Goal: Transaction & Acquisition: Purchase product/service

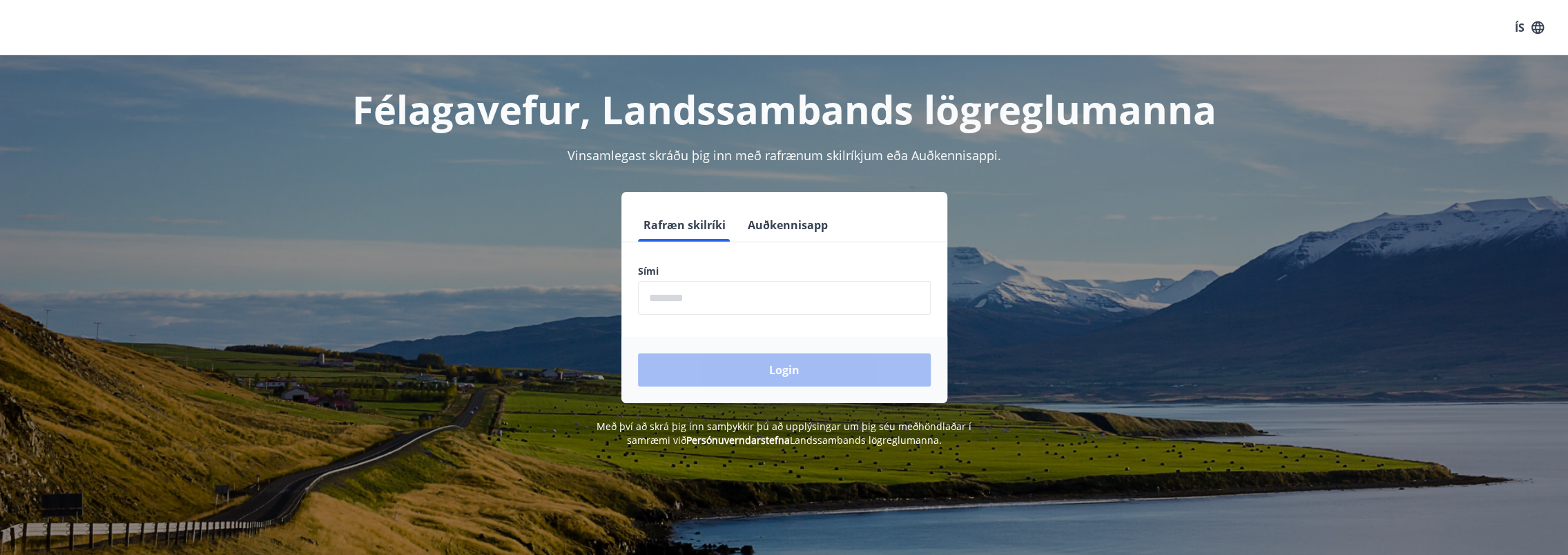
click at [808, 229] on button "Auðkennisapp" at bounding box center [787, 225] width 91 height 33
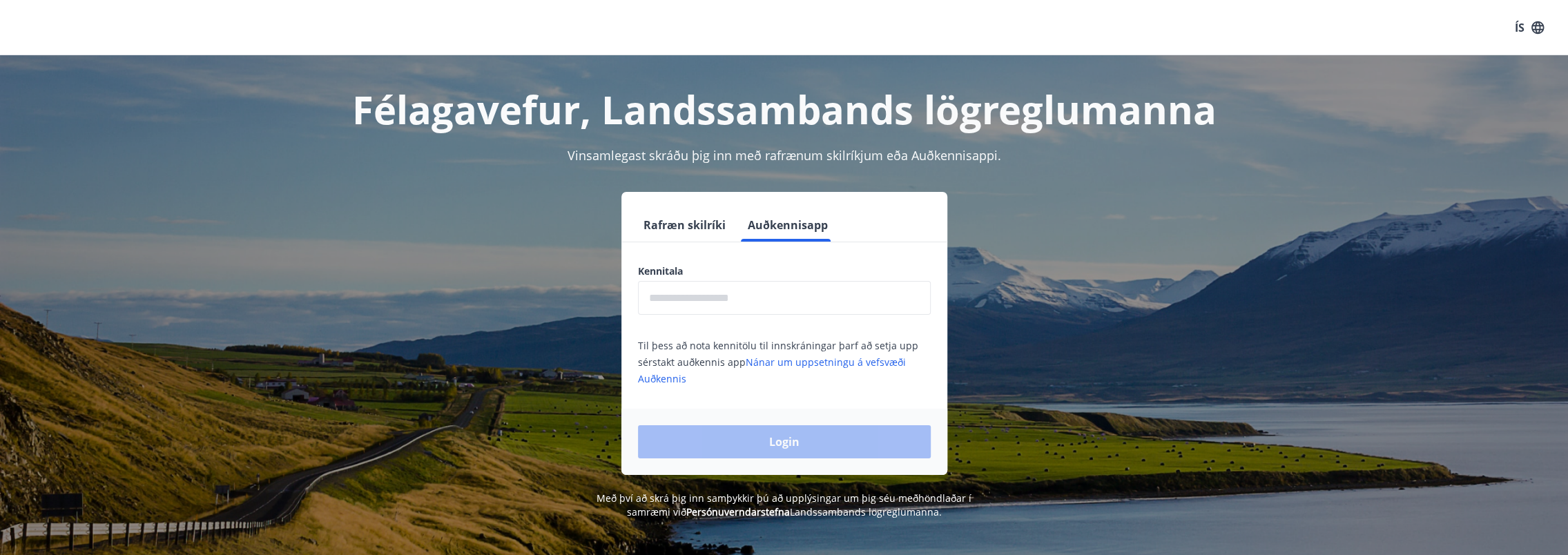
click at [805, 279] on div "Kennitala ​" at bounding box center [784, 290] width 293 height 50
click at [794, 298] on input "text" at bounding box center [784, 297] width 293 height 34
type input "**********"
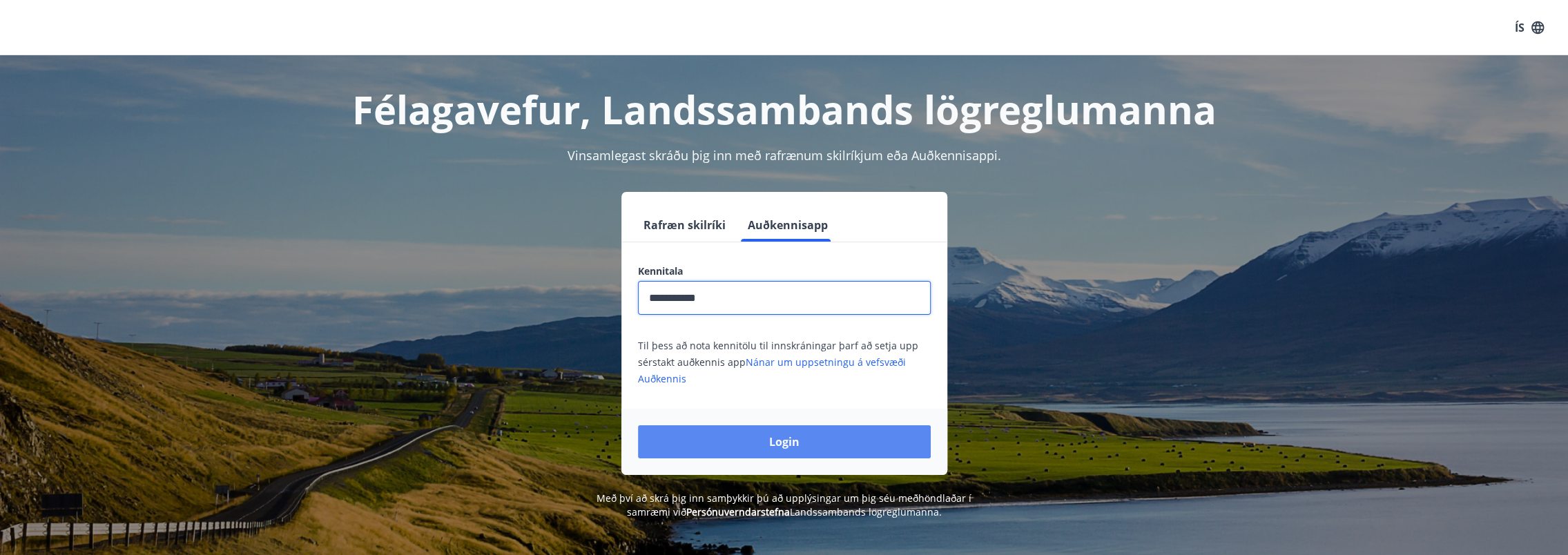
click at [785, 441] on button "Login" at bounding box center [784, 442] width 293 height 33
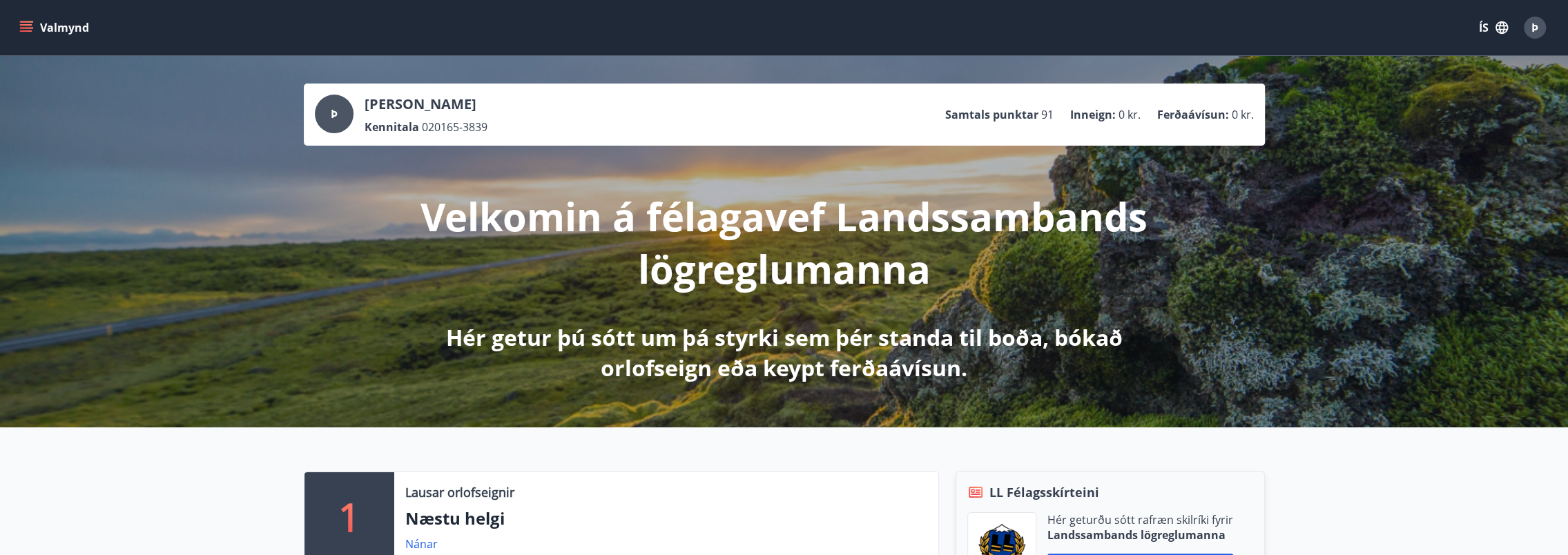
click at [20, 32] on icon "menu" at bounding box center [26, 28] width 14 height 14
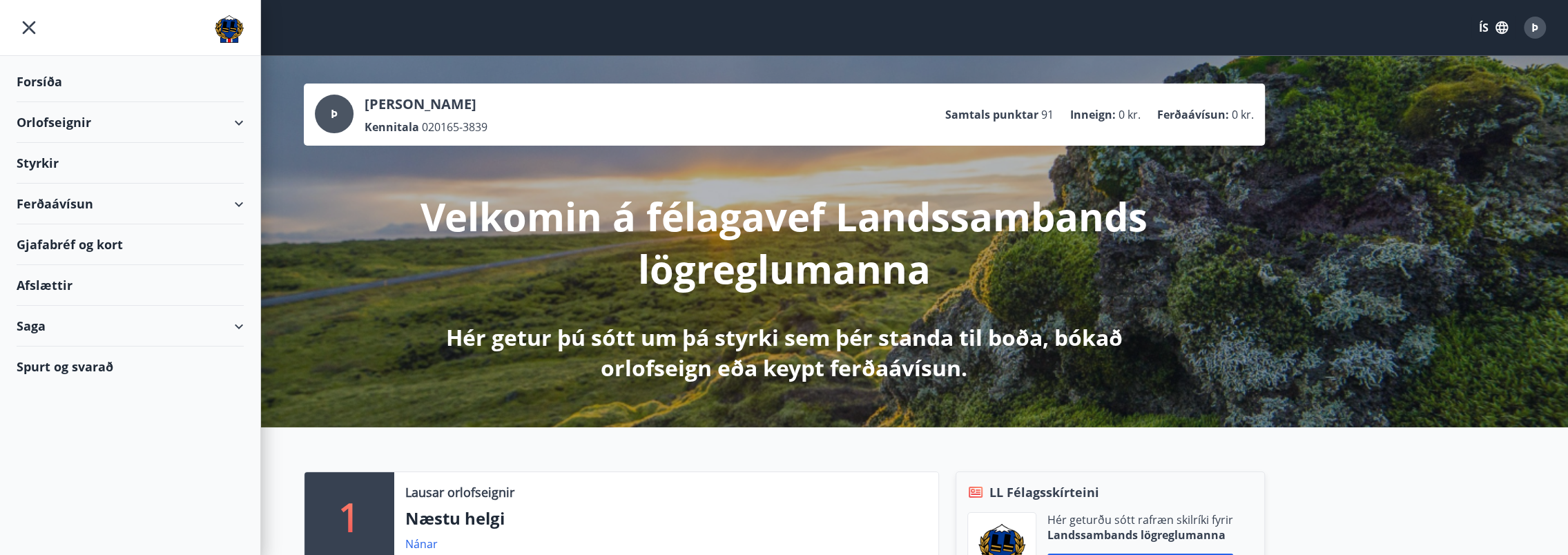
click at [55, 199] on div "Ferðaávísun" at bounding box center [130, 203] width 227 height 41
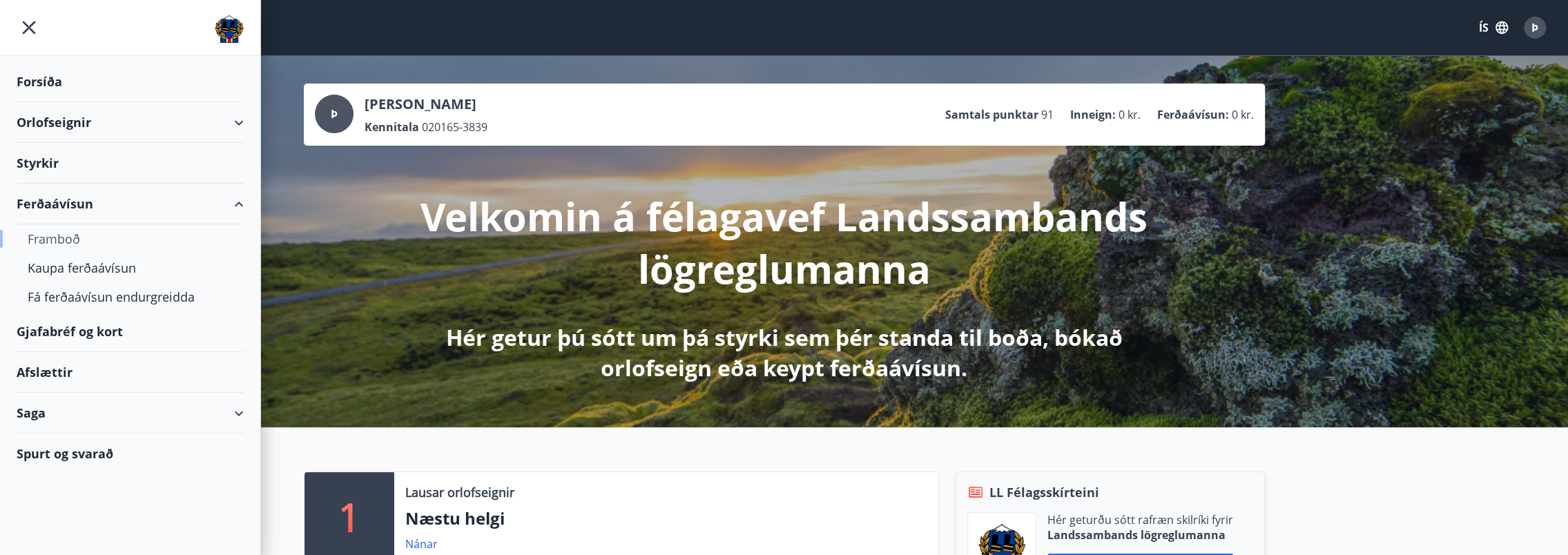
click at [77, 233] on div "Framboð" at bounding box center [130, 239] width 205 height 29
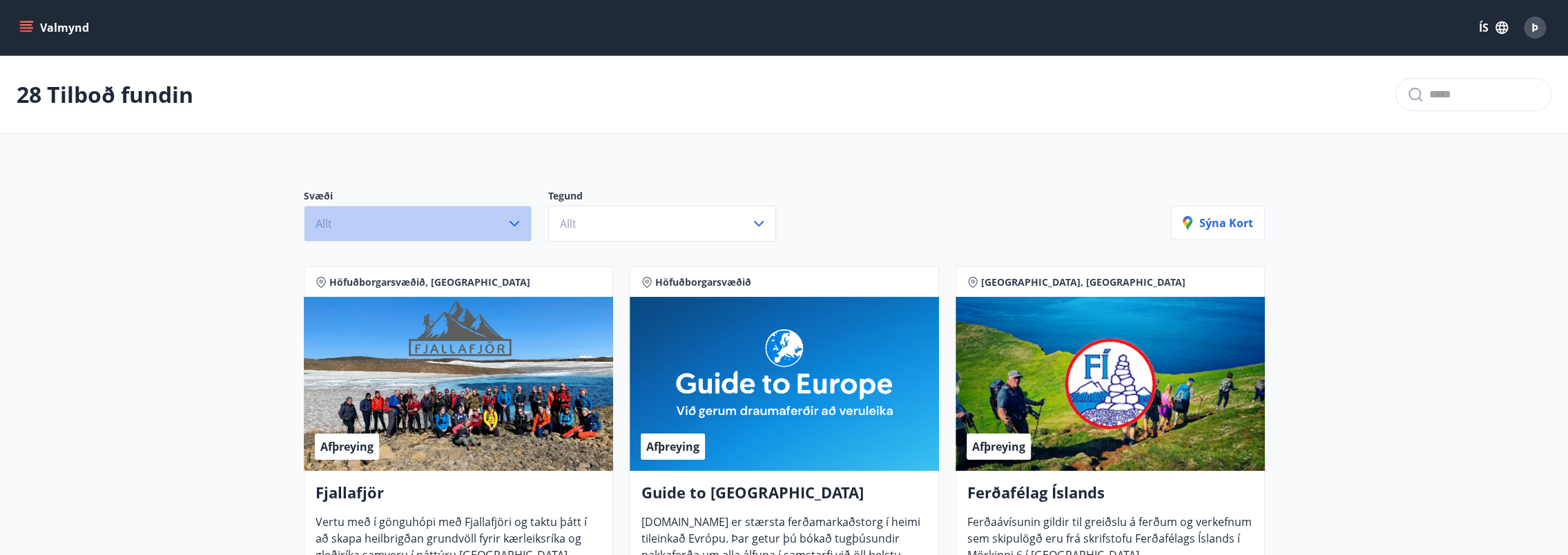
click at [441, 226] on button "Allt" at bounding box center [417, 224] width 228 height 36
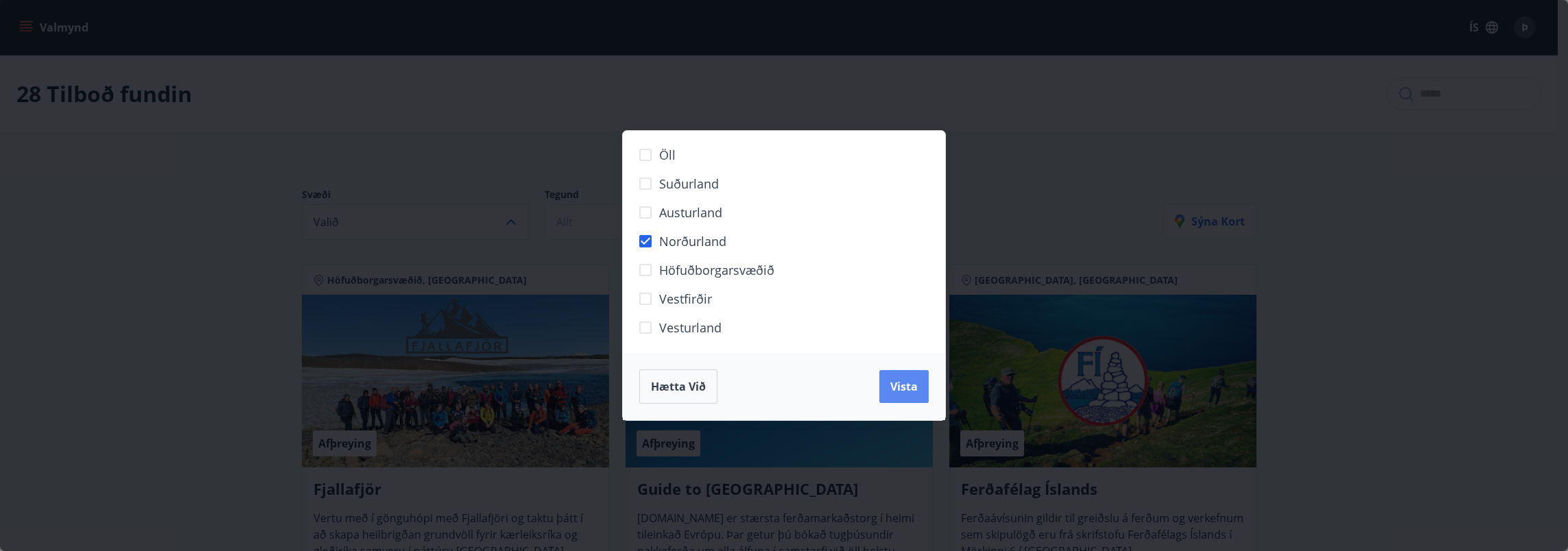
click at [909, 395] on button "Vista" at bounding box center [904, 386] width 50 height 33
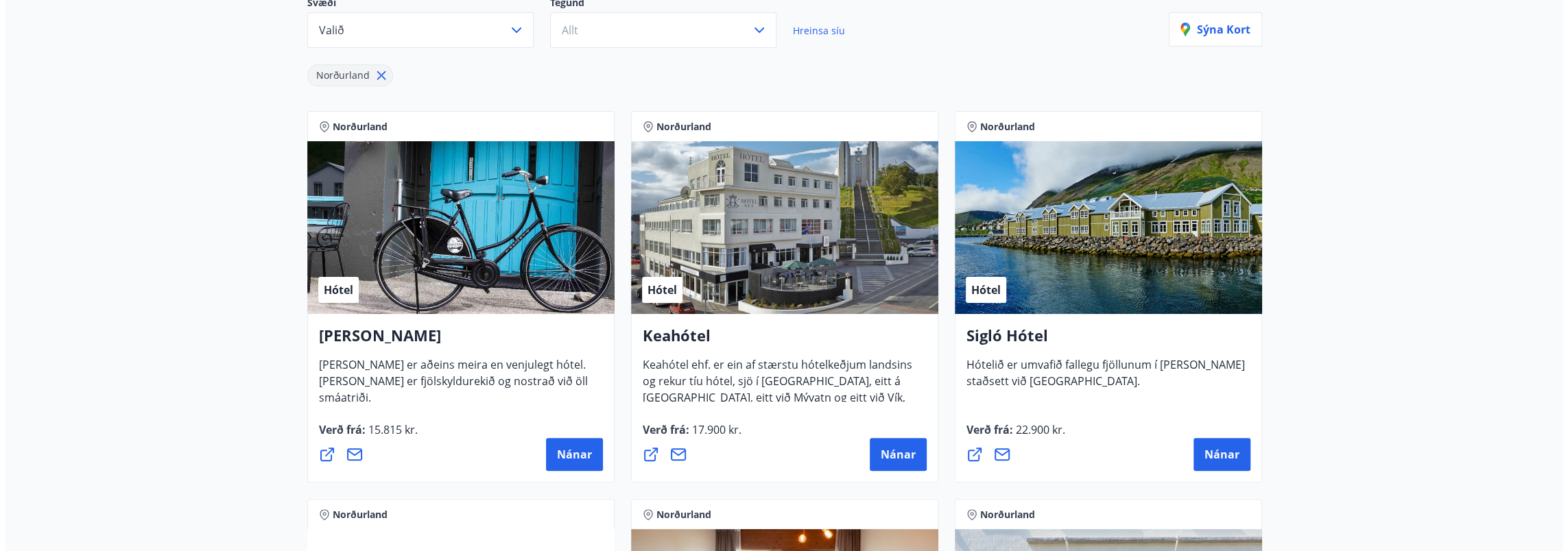
scroll to position [206, 0]
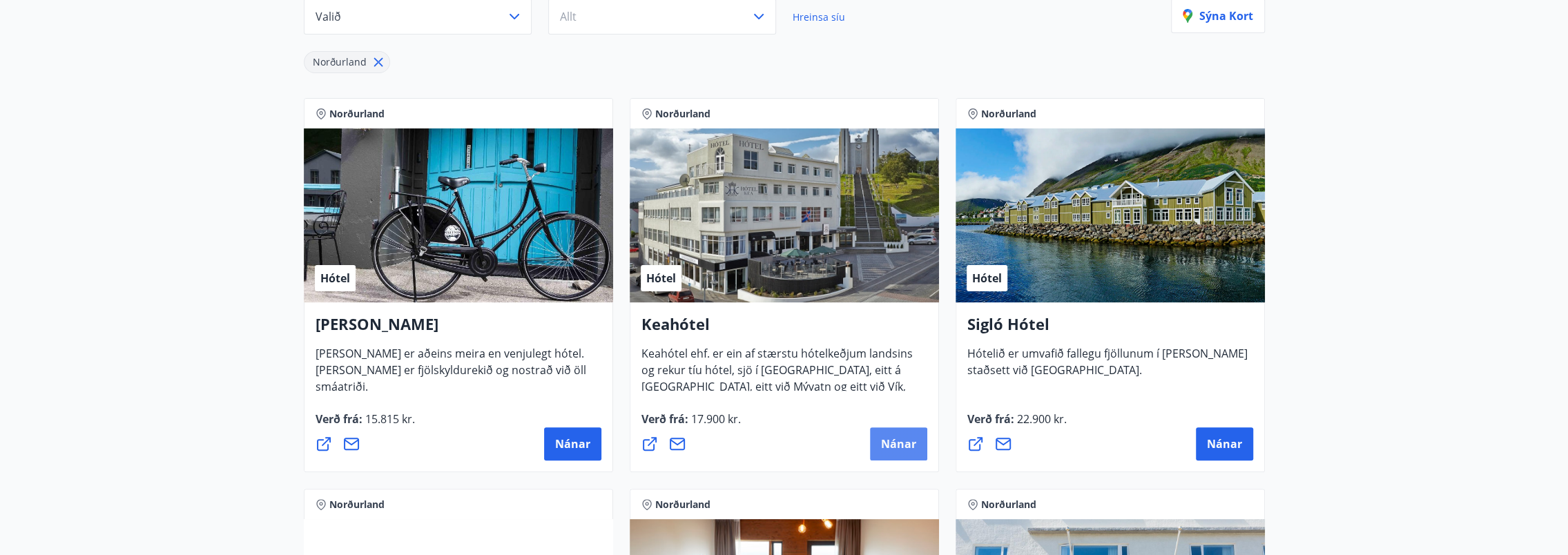
click at [891, 448] on span "Nánar" at bounding box center [898, 444] width 35 height 16
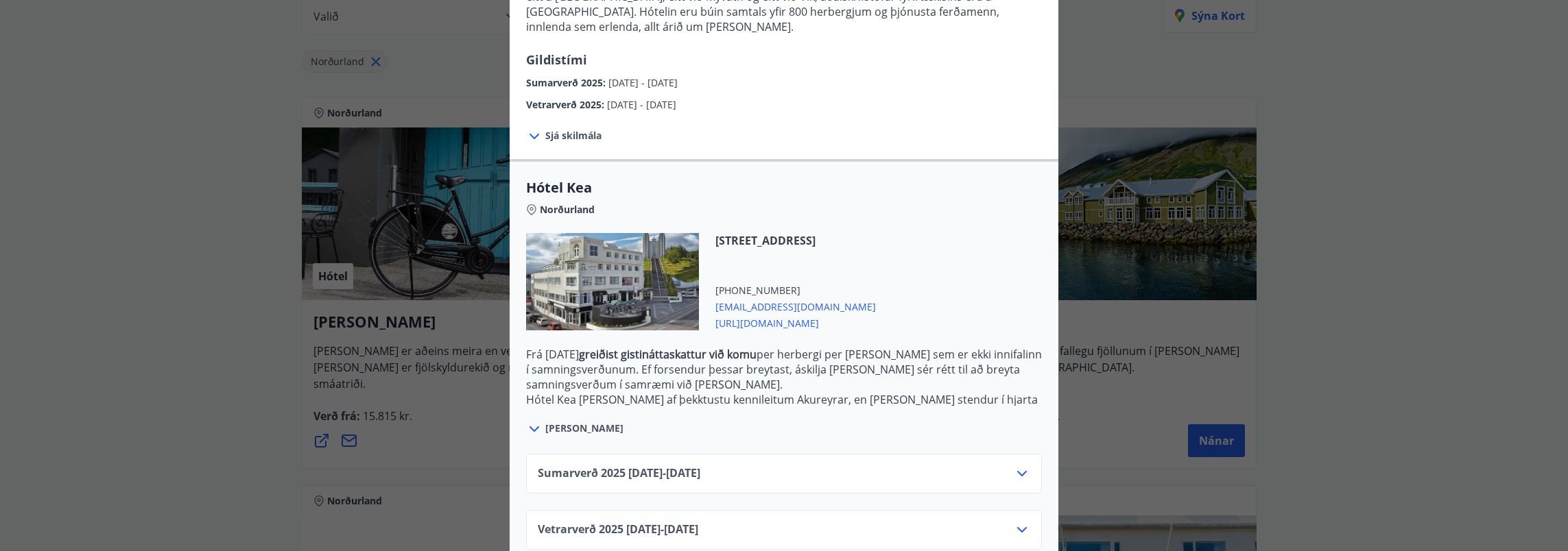
scroll to position [215, 0]
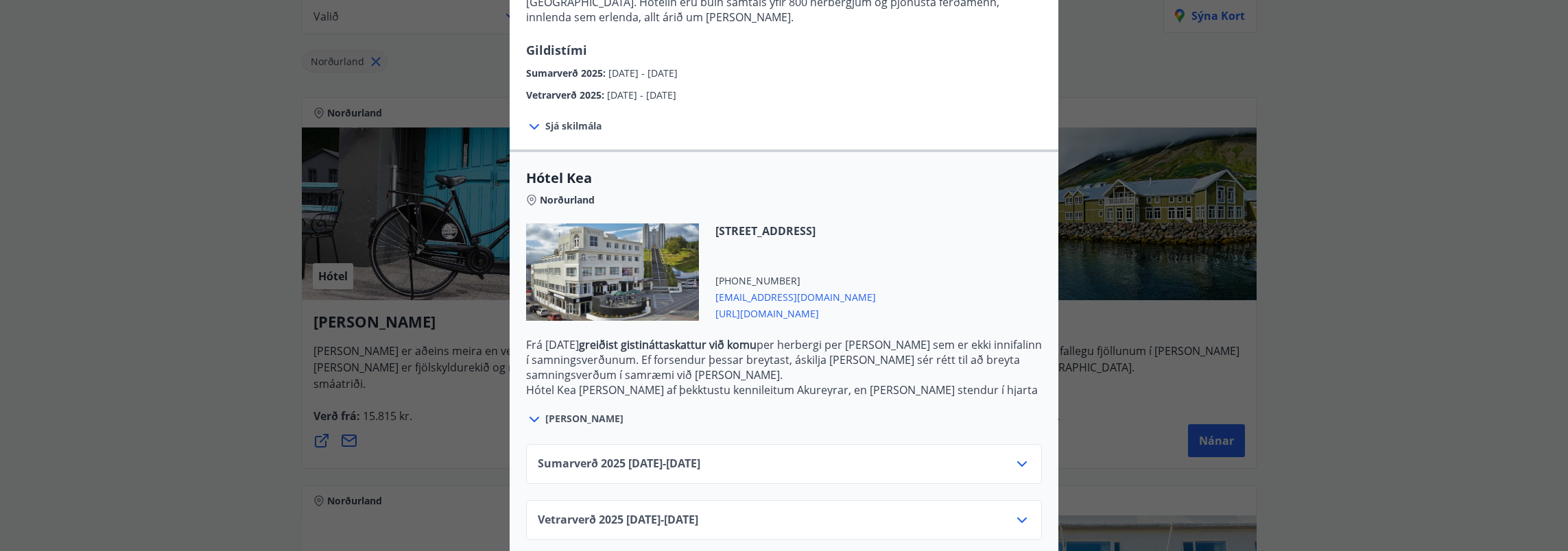
click at [939, 456] on div "Sumarverð 2025 16.05.25 - 30.09.25" at bounding box center [784, 469] width 493 height 27
click at [1018, 462] on icon at bounding box center [1022, 464] width 9 height 5
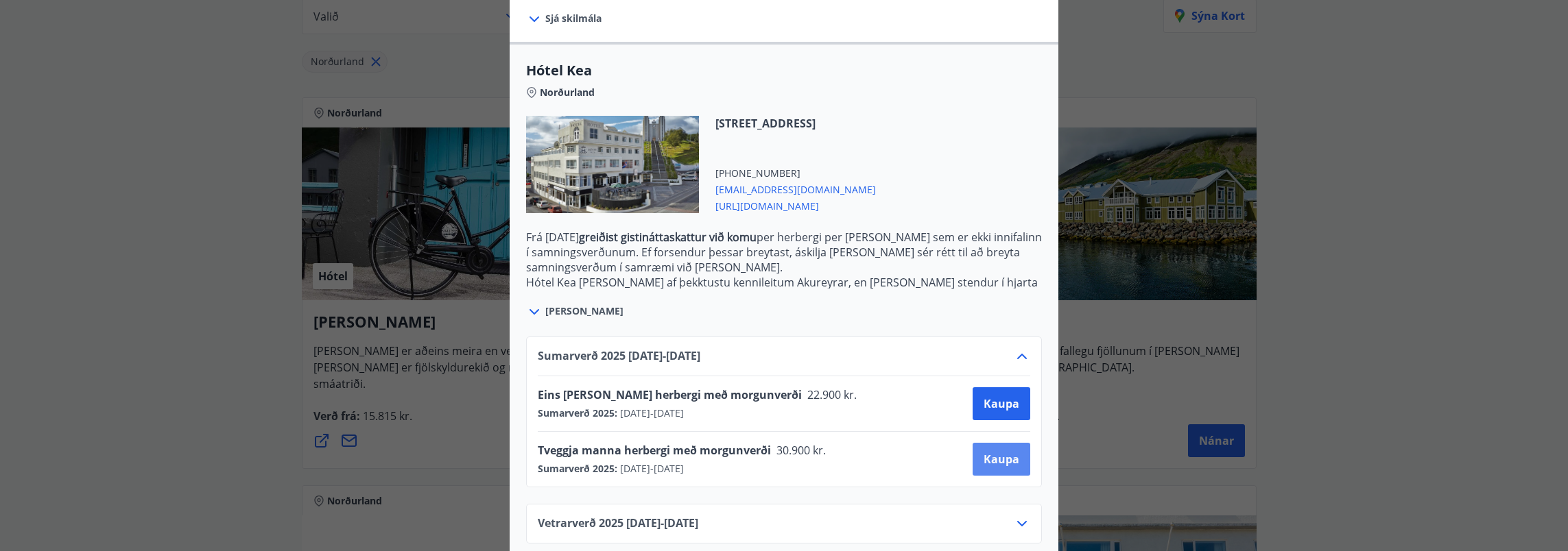
scroll to position [325, 0]
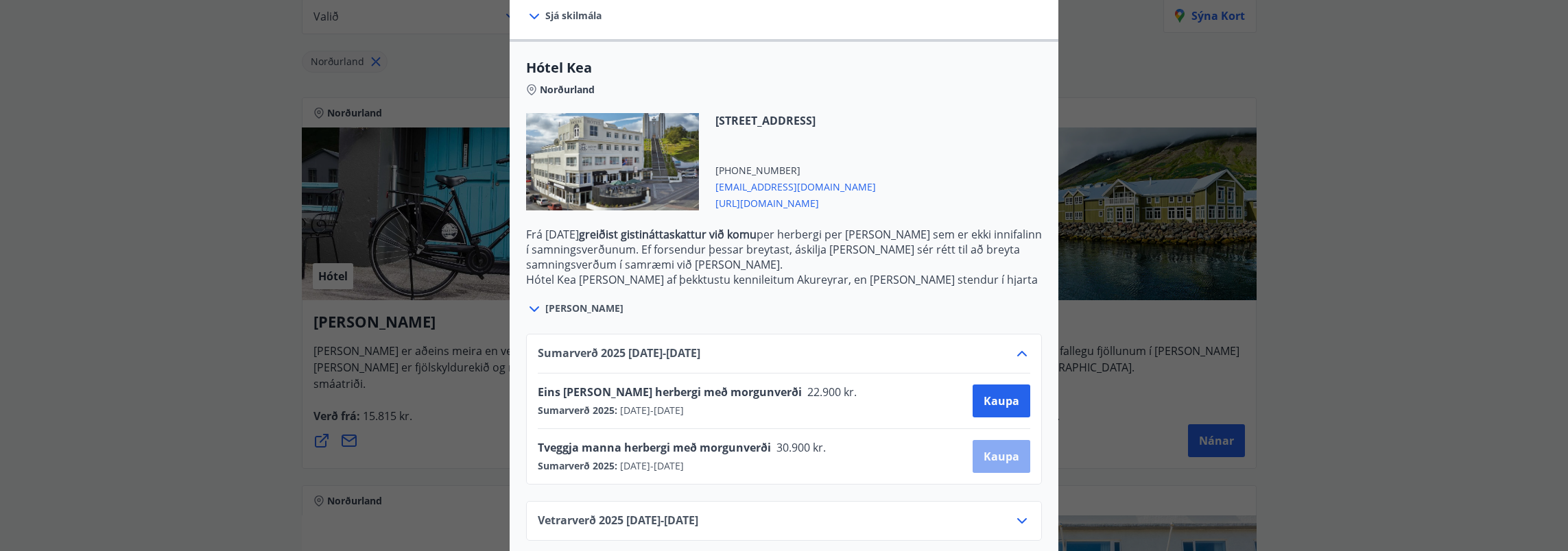
click at [984, 449] on span "Kaupa" at bounding box center [1002, 457] width 36 height 15
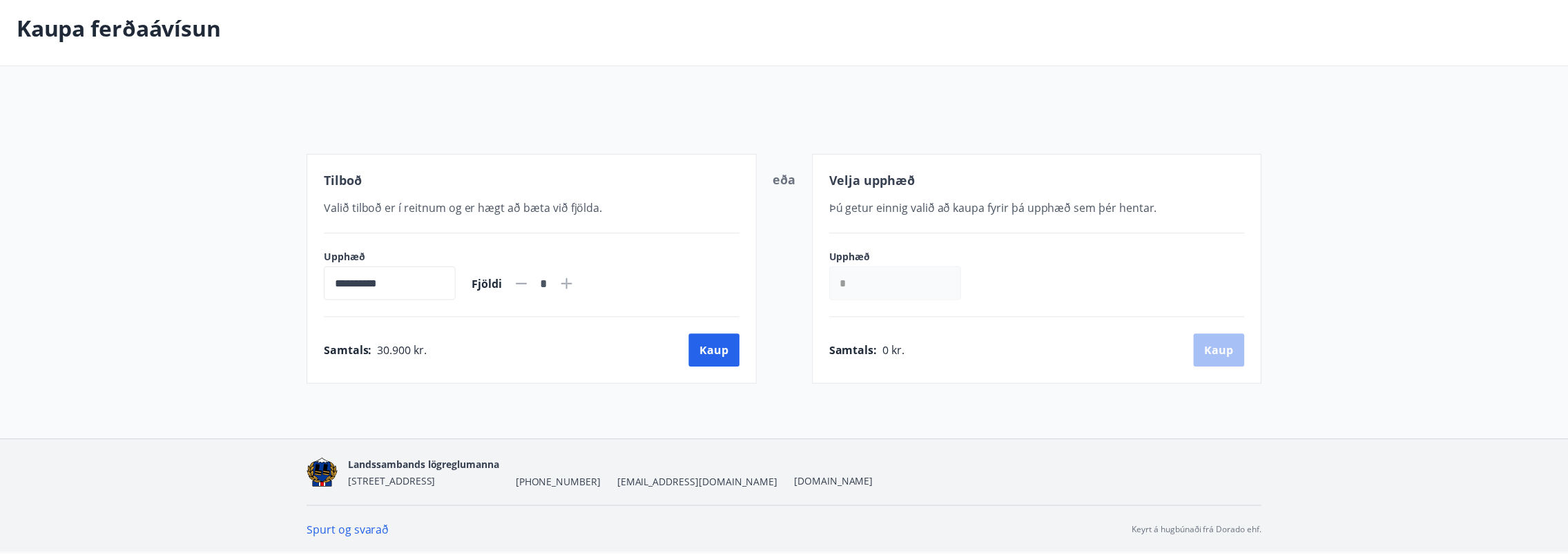
scroll to position [65, 0]
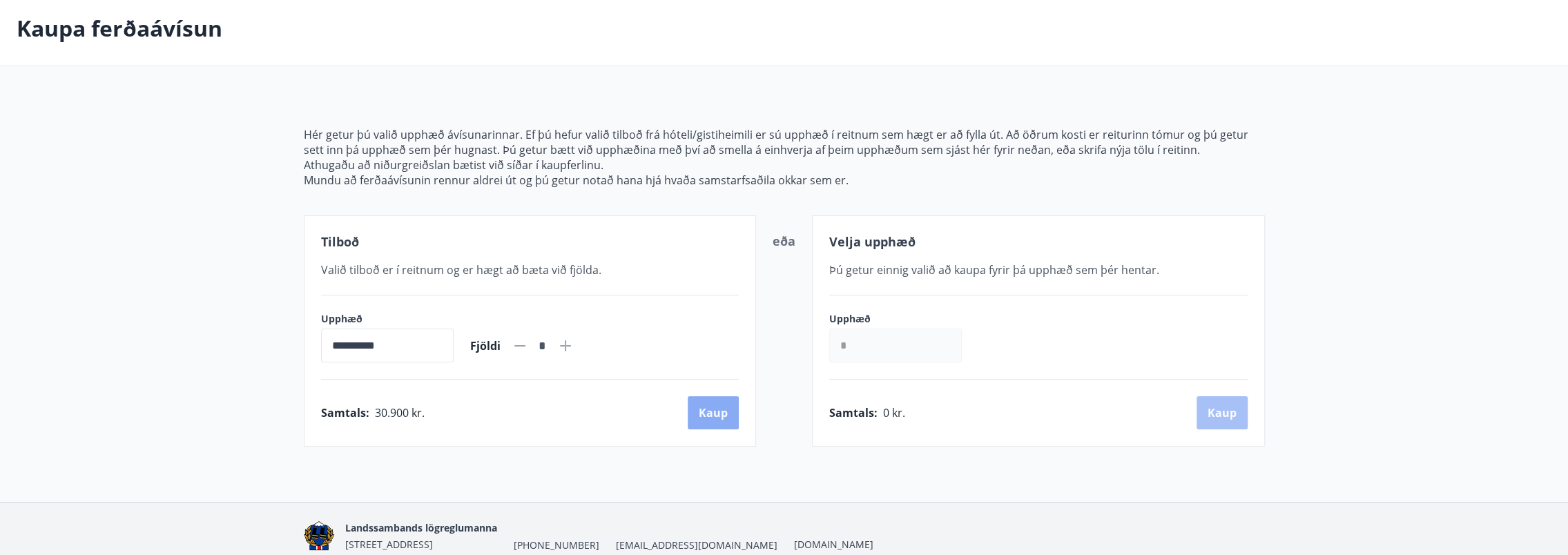
click at [726, 411] on button "Kaup" at bounding box center [713, 413] width 51 height 33
